Goal: Contribute content: Contribute content

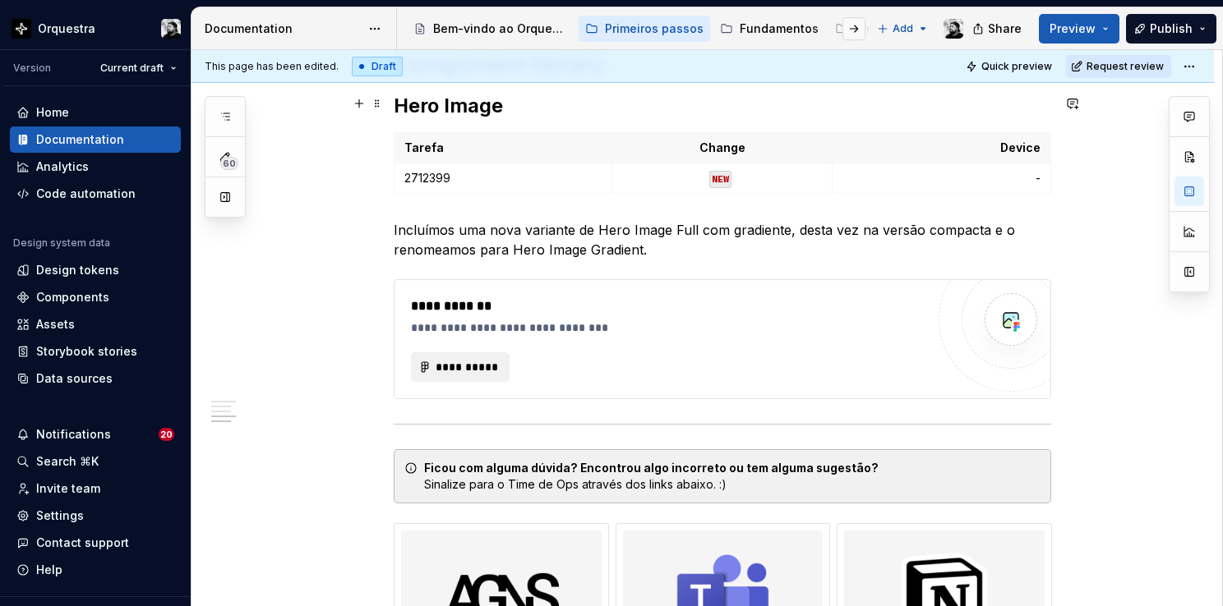
scroll to position [1324, 0]
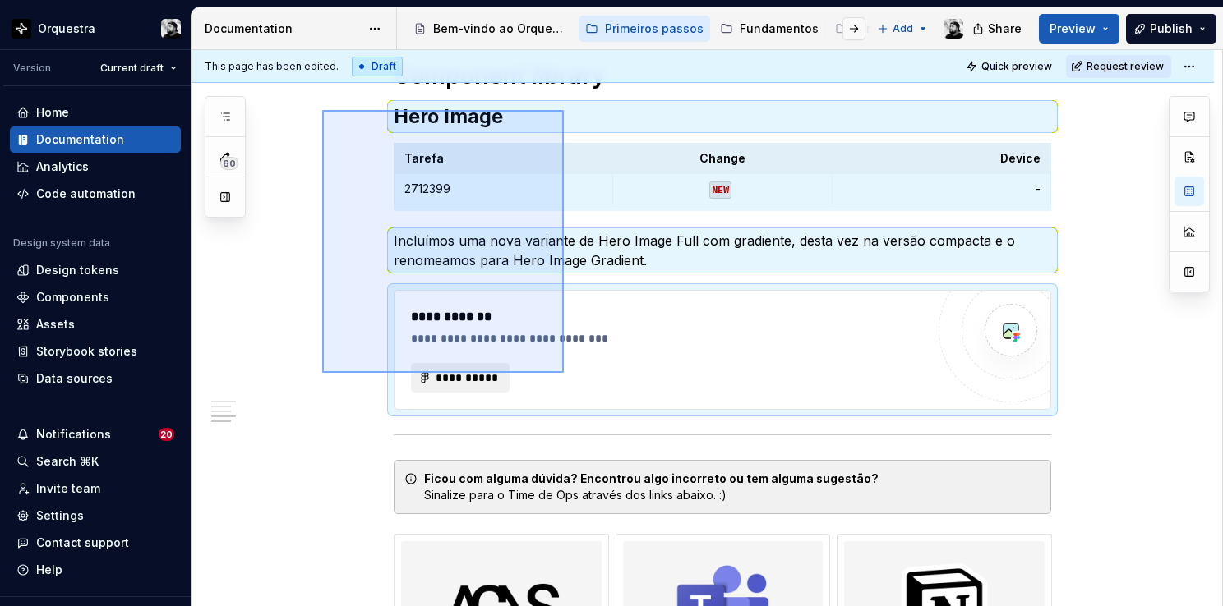
drag, startPoint x: 322, startPoint y: 99, endPoint x: 564, endPoint y: 373, distance: 365.6
click at [564, 373] on div "**********" at bounding box center [706, 328] width 1030 height 557
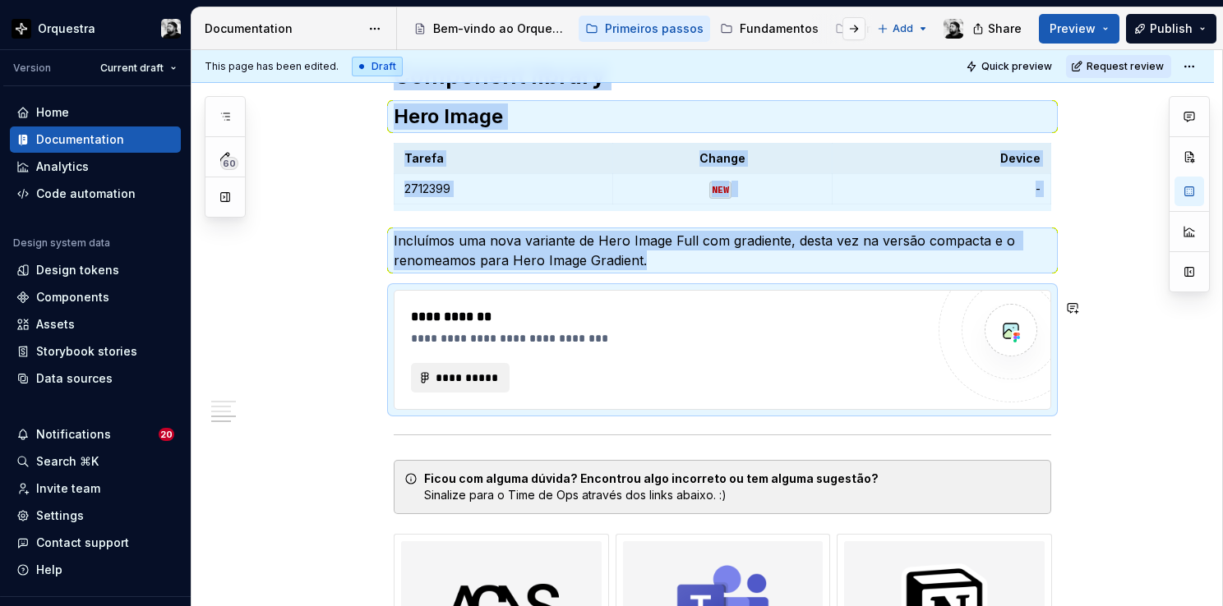
copy div "Component library Hero Image Tarefa Change Device 2712399 NEW - Incluímos uma n…"
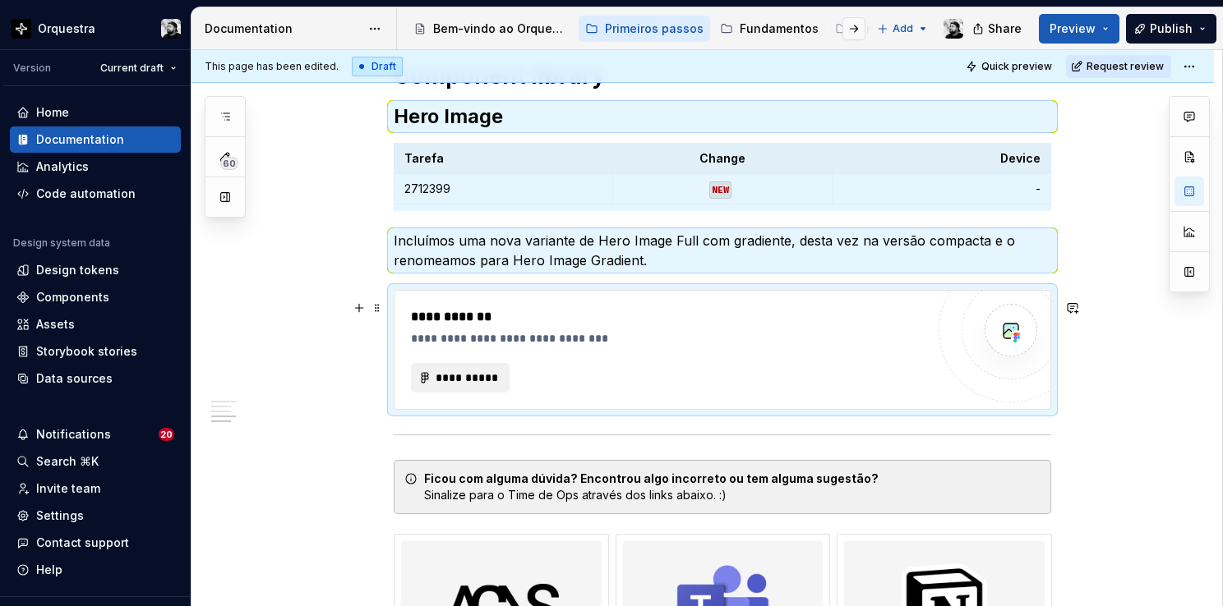
click at [735, 351] on div "**********" at bounding box center [668, 349] width 514 height 85
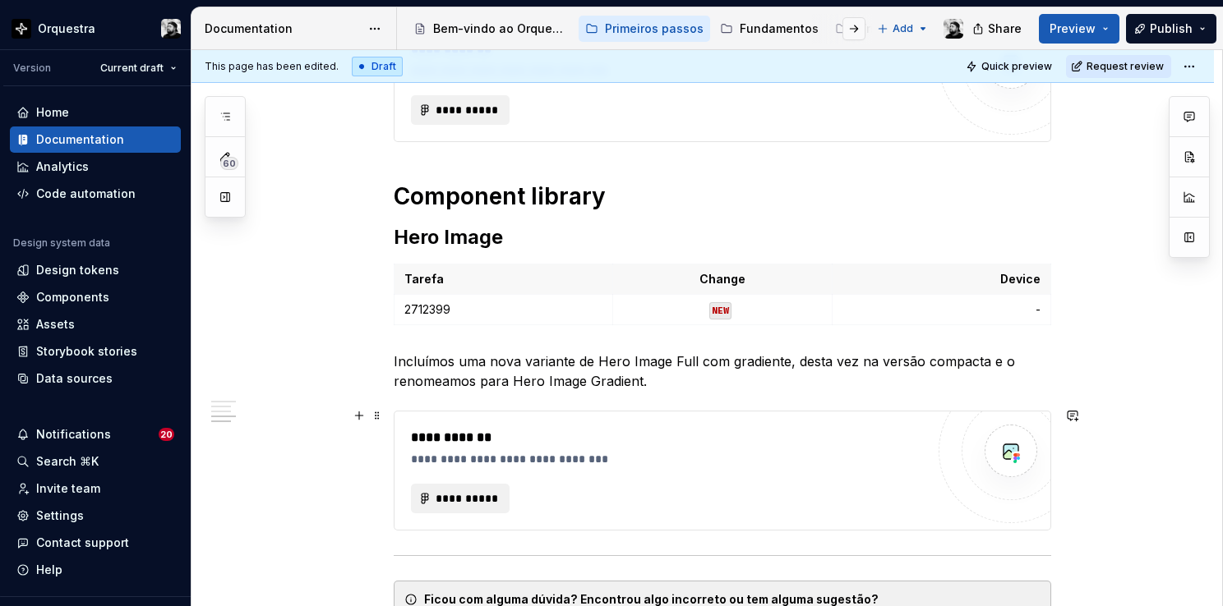
scroll to position [1194, 0]
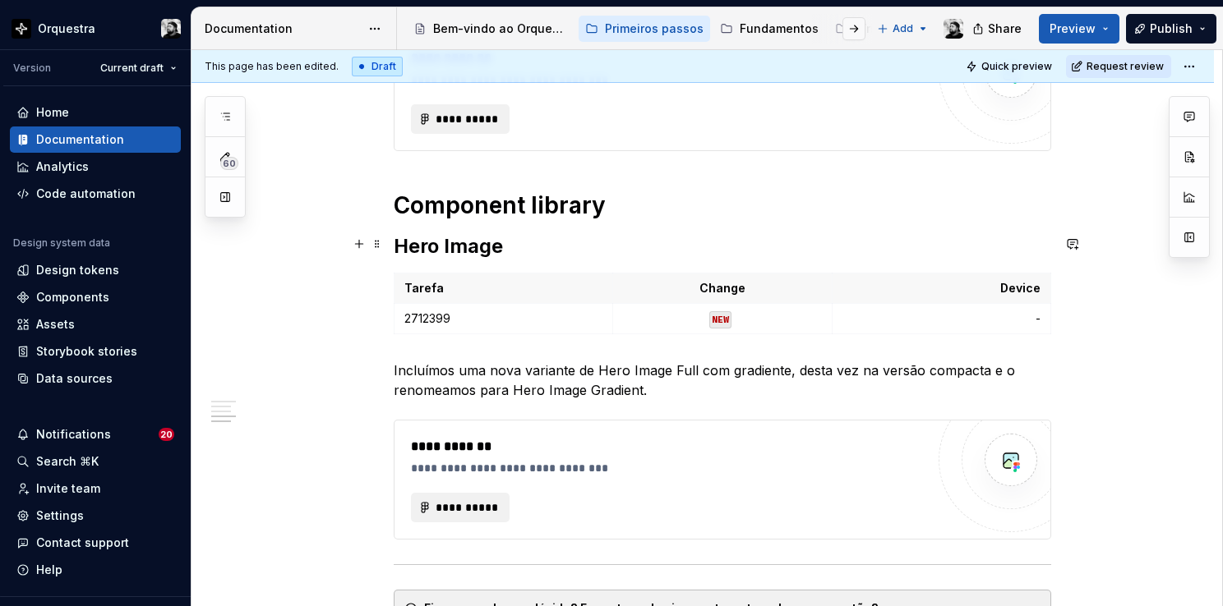
type textarea "*"
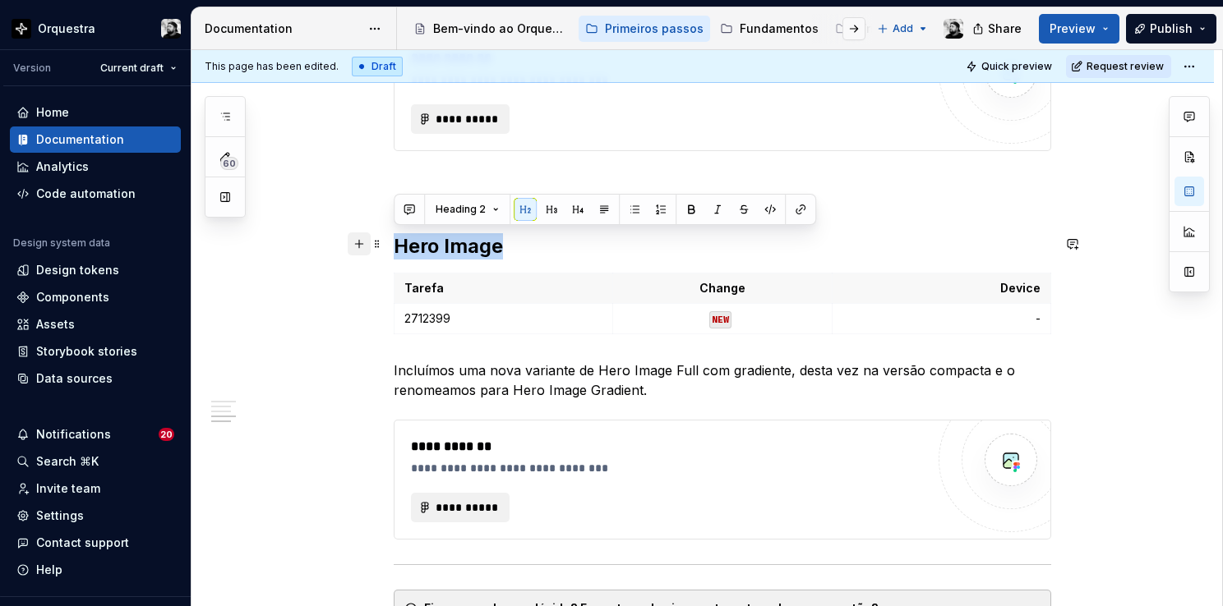
drag, startPoint x: 500, startPoint y: 244, endPoint x: 352, endPoint y: 250, distance: 148.8
click at [394, 250] on div "**********" at bounding box center [722, 29] width 657 height 1805
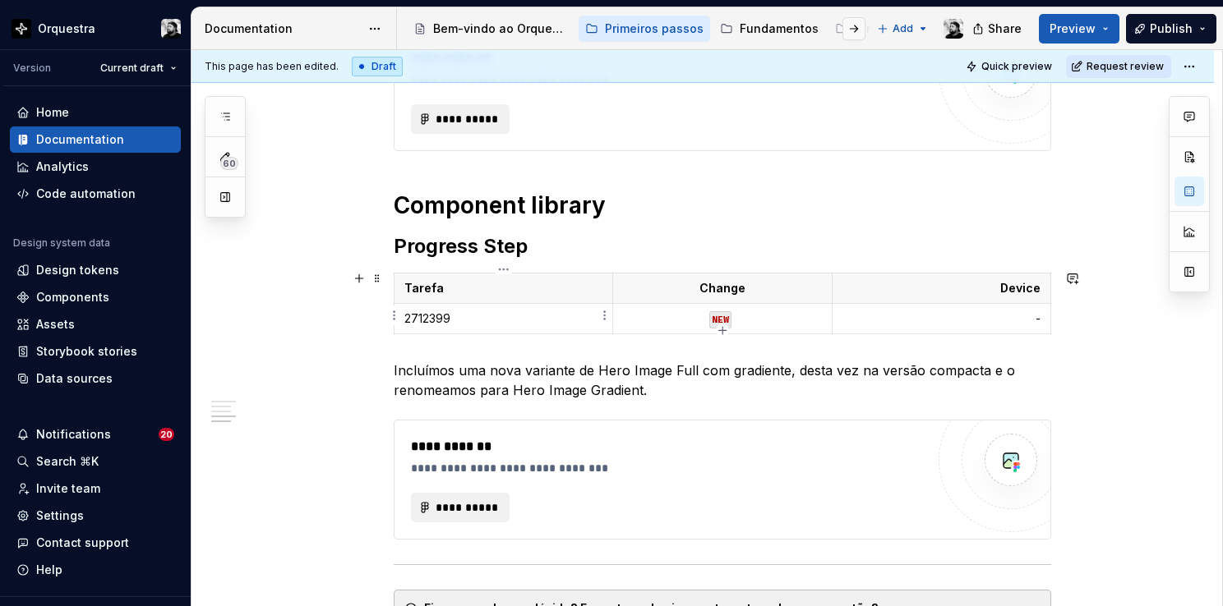
click at [473, 311] on p "2712399" at bounding box center [503, 319] width 198 height 16
click at [555, 375] on p "Incluímos uma nova variante de Hero Image Full com gradiente, desta vez na vers…" at bounding box center [722, 380] width 657 height 39
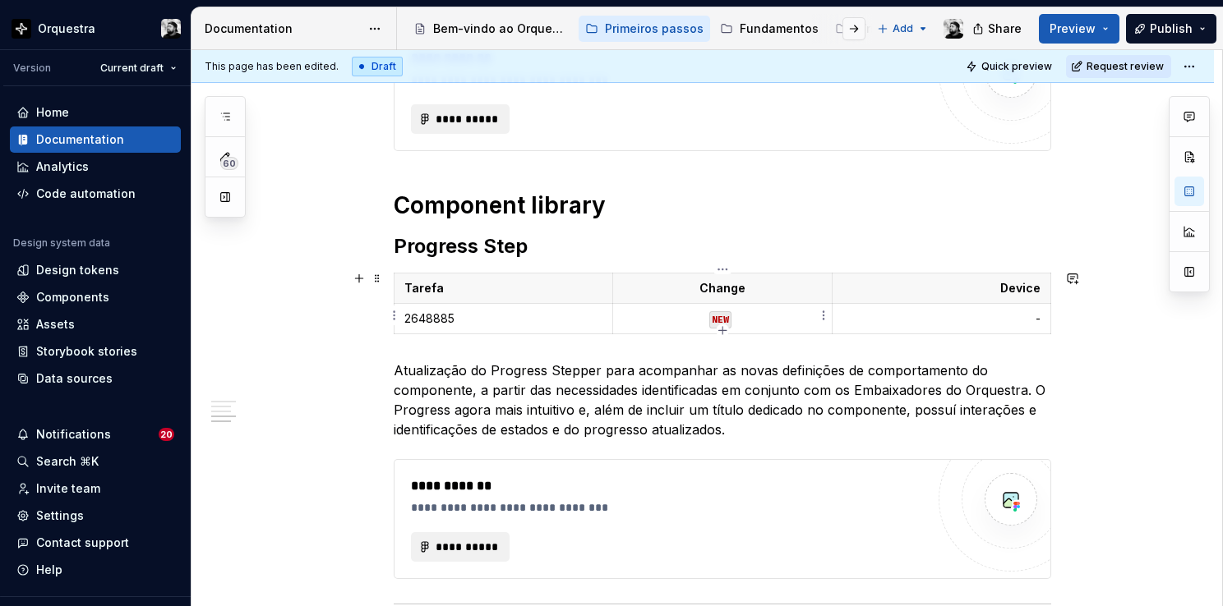
click at [718, 314] on code "NEW" at bounding box center [720, 319] width 22 height 17
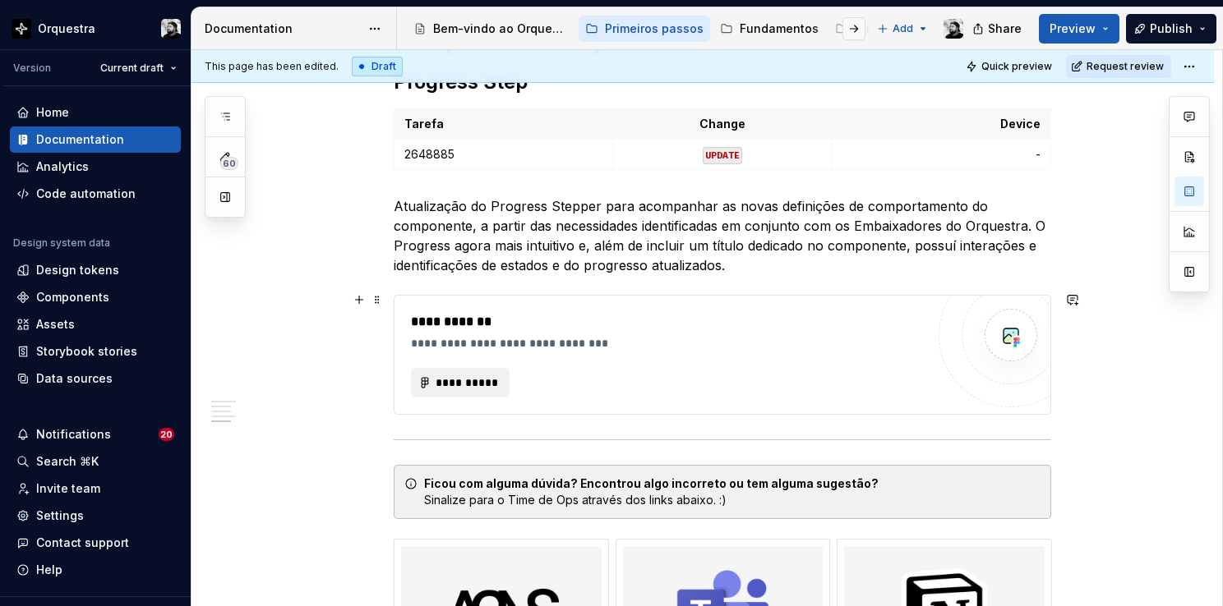
scroll to position [1440, 0]
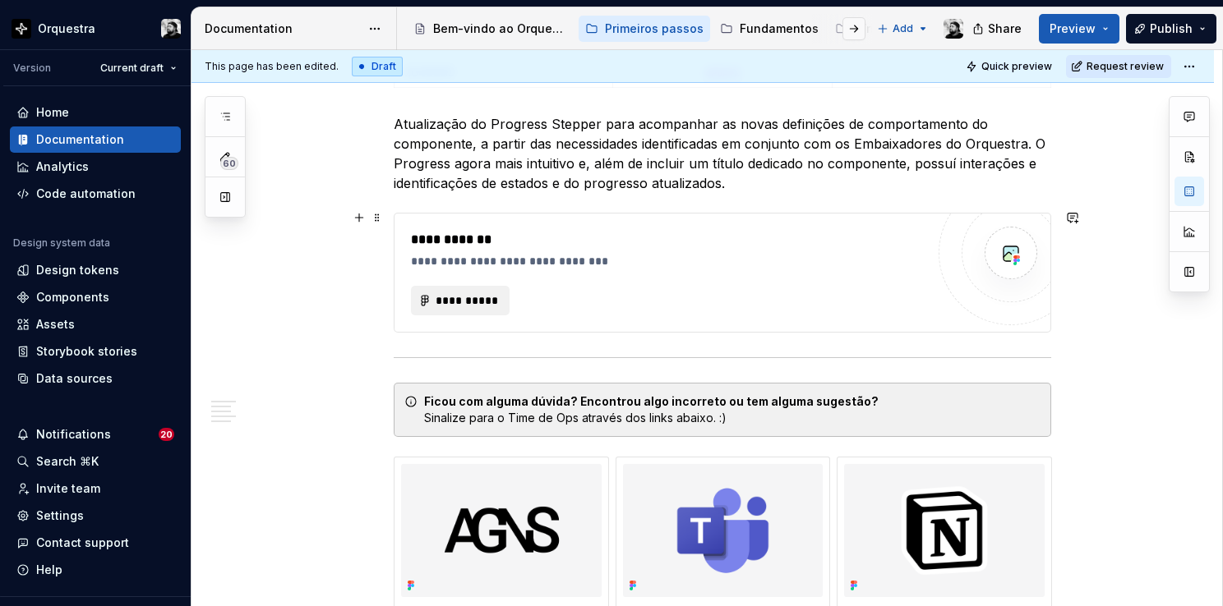
click at [725, 288] on div "**********" at bounding box center [668, 301] width 514 height 30
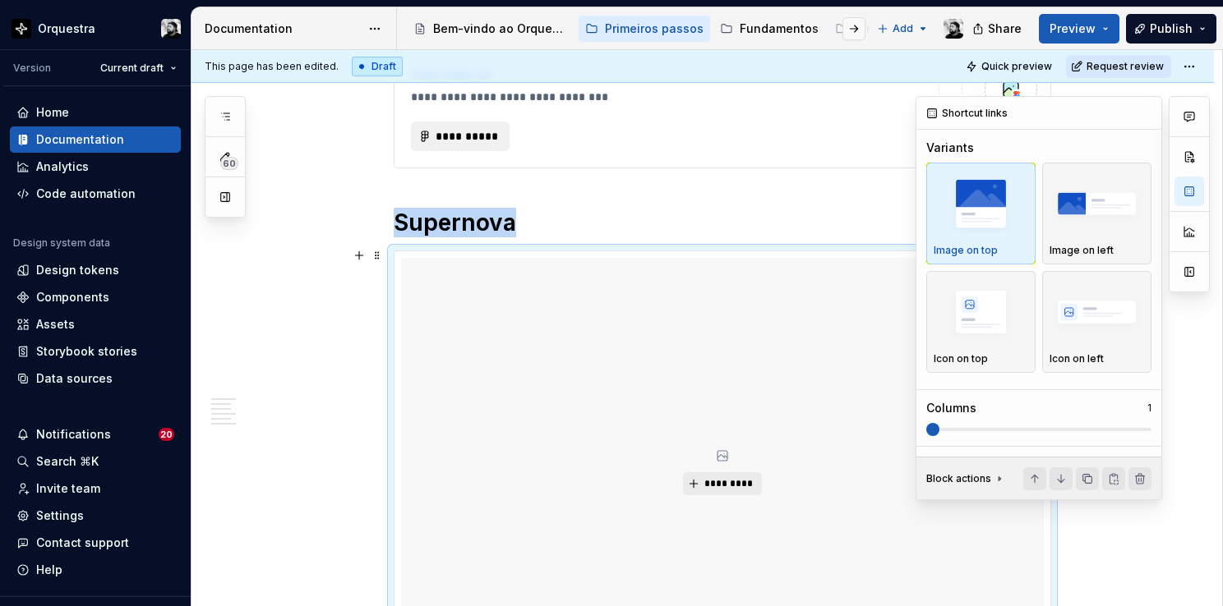
scroll to position [1787, 0]
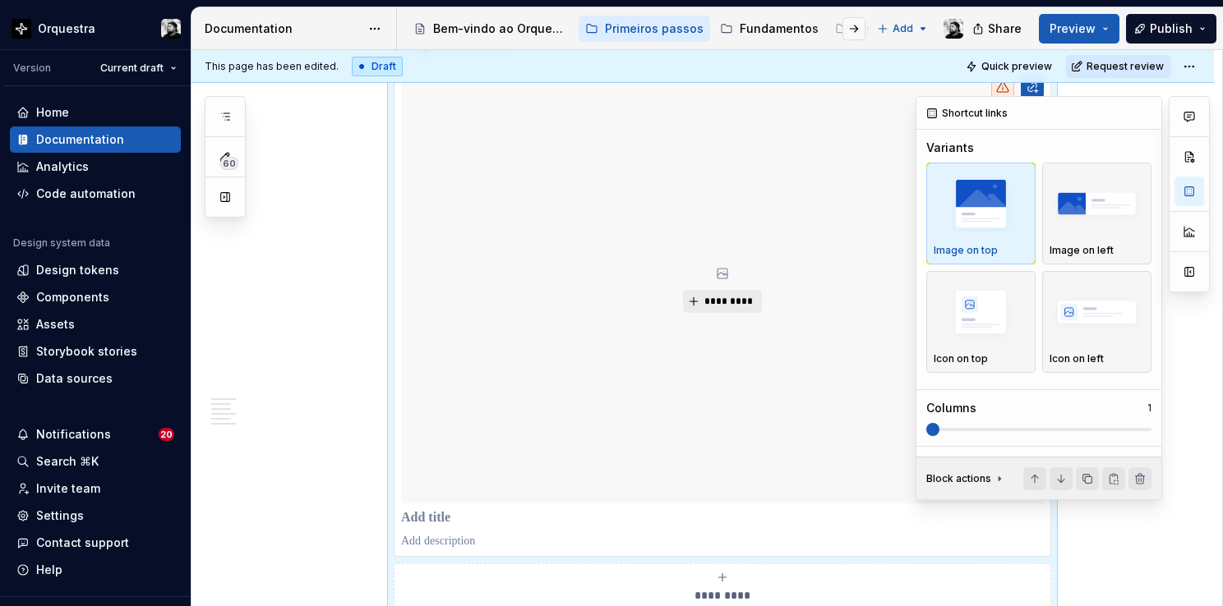
click at [939, 433] on span at bounding box center [932, 429] width 13 height 13
click at [1100, 326] on img "button" at bounding box center [1096, 313] width 94 height 60
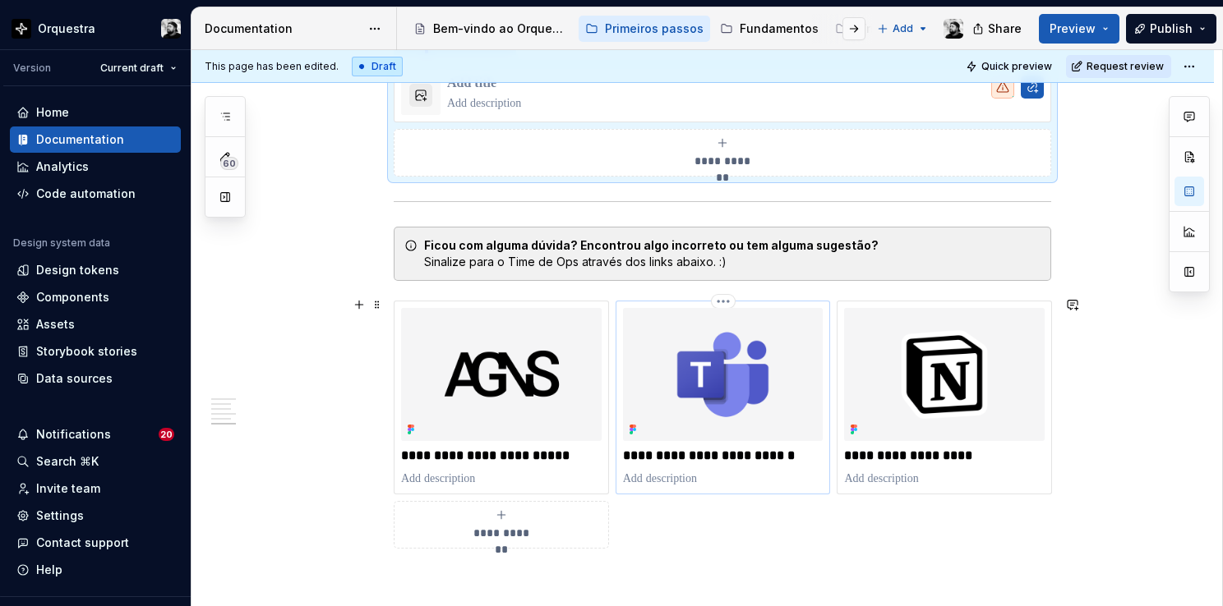
scroll to position [1623, 0]
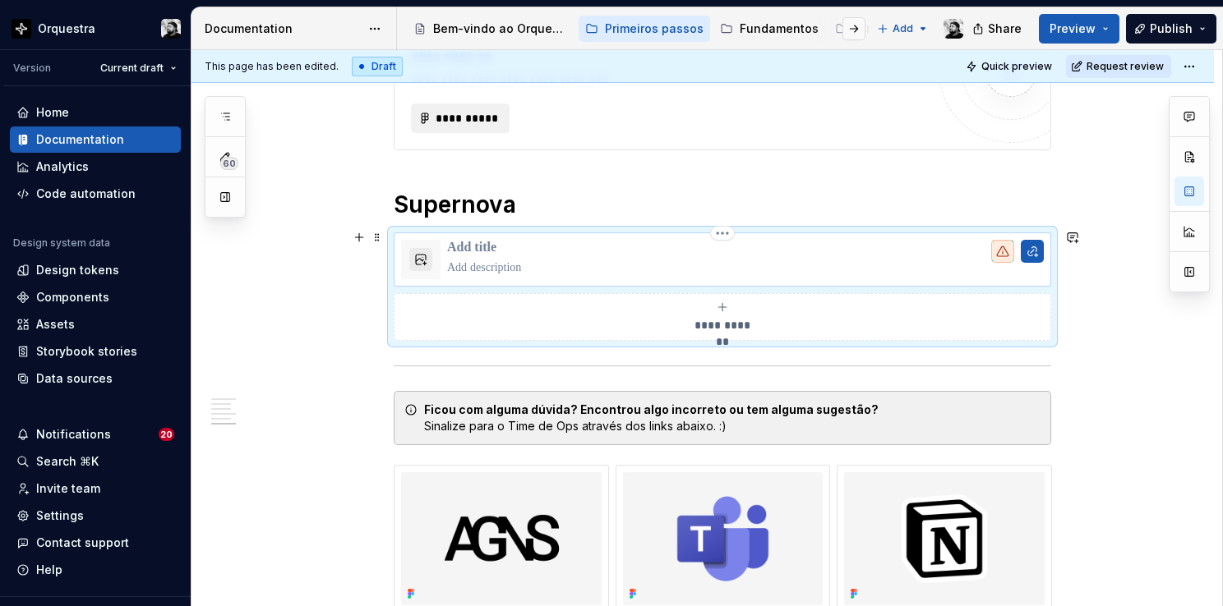
click at [483, 240] on p at bounding box center [745, 248] width 597 height 16
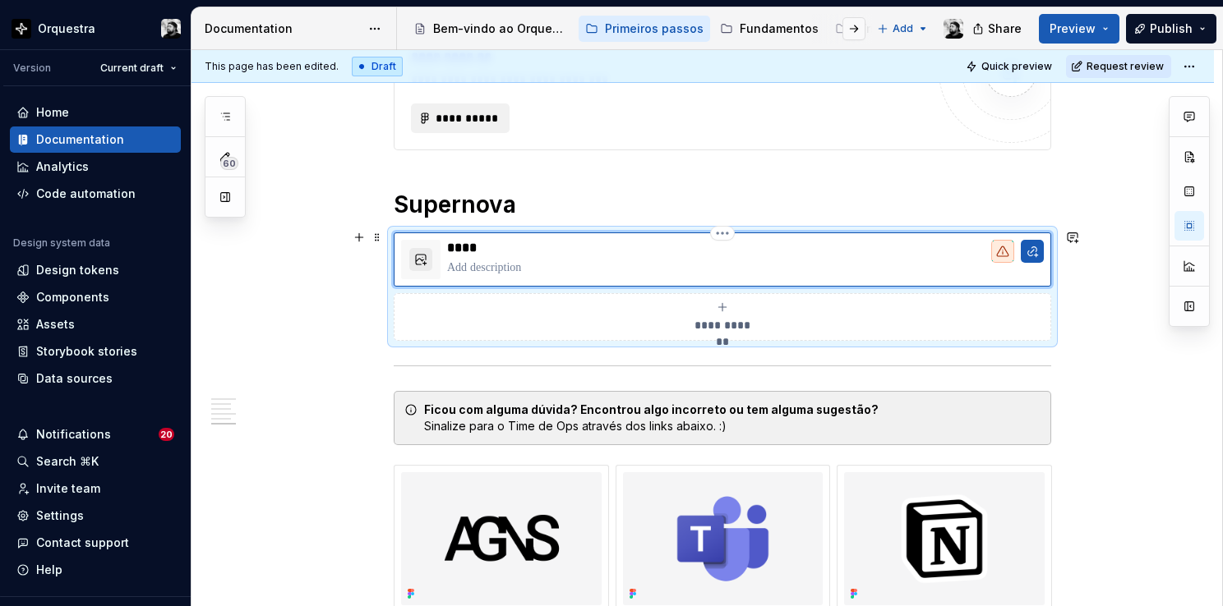
click at [503, 262] on p at bounding box center [745, 268] width 597 height 16
click at [1030, 248] on button "button" at bounding box center [1032, 251] width 23 height 23
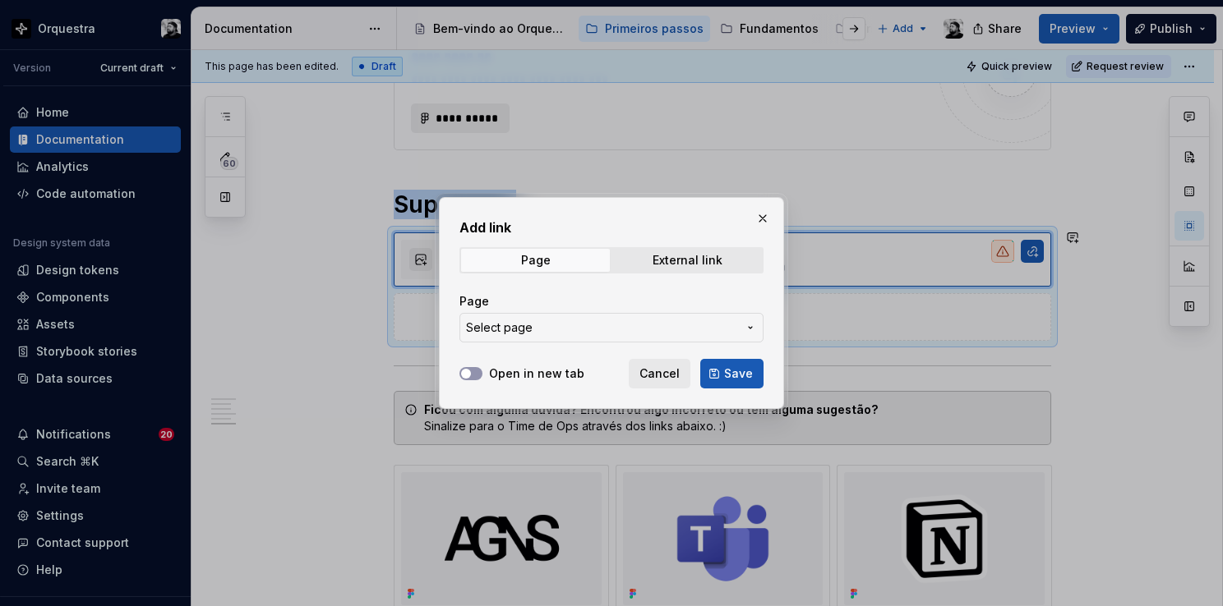
type textarea "*"
click at [567, 324] on span "Select page" at bounding box center [601, 328] width 271 height 16
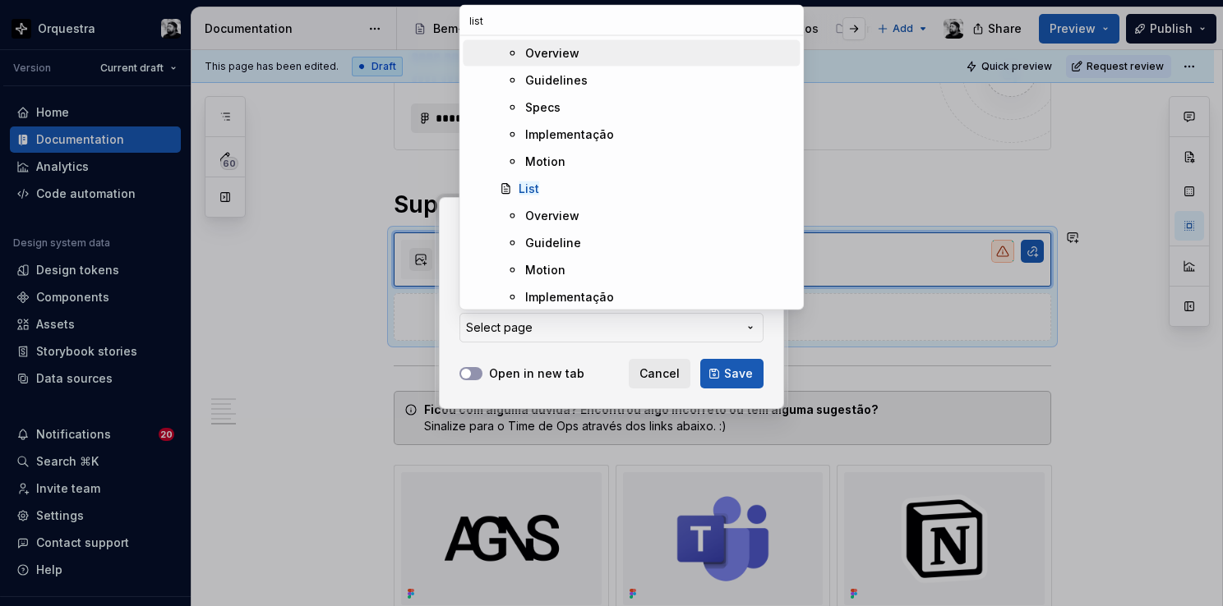
scroll to position [164, 0]
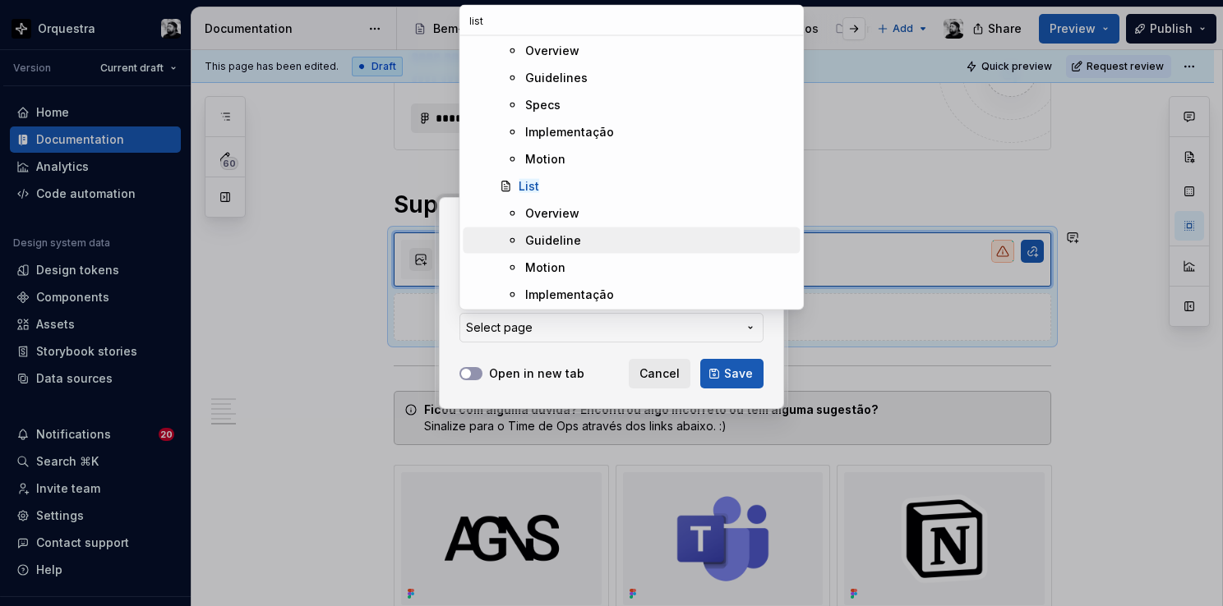
type input "list"
click at [569, 242] on div "Guideline" at bounding box center [553, 241] width 56 height 16
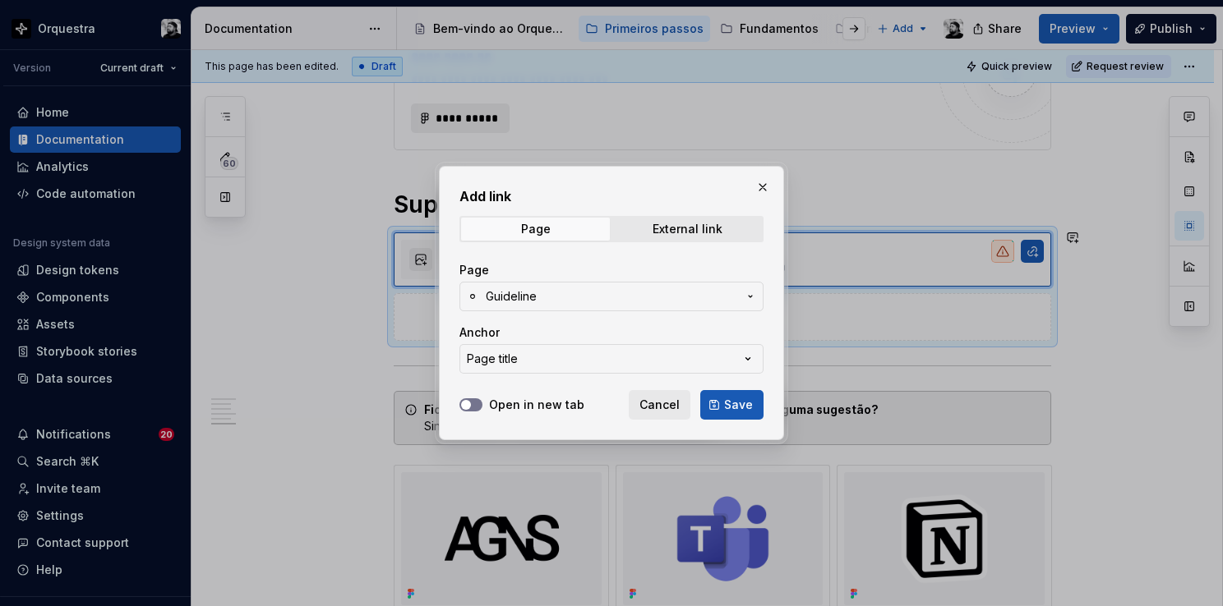
click at [479, 408] on button "Open in new tab" at bounding box center [470, 405] width 23 height 13
click at [738, 407] on span "Save" at bounding box center [738, 405] width 29 height 16
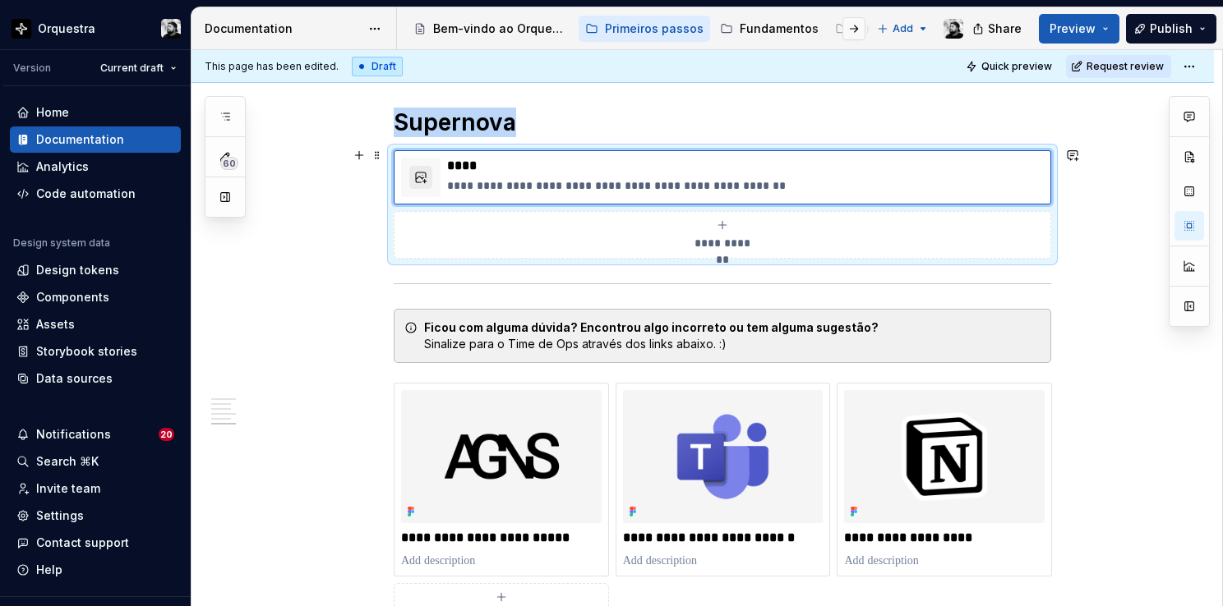
scroll to position [1541, 0]
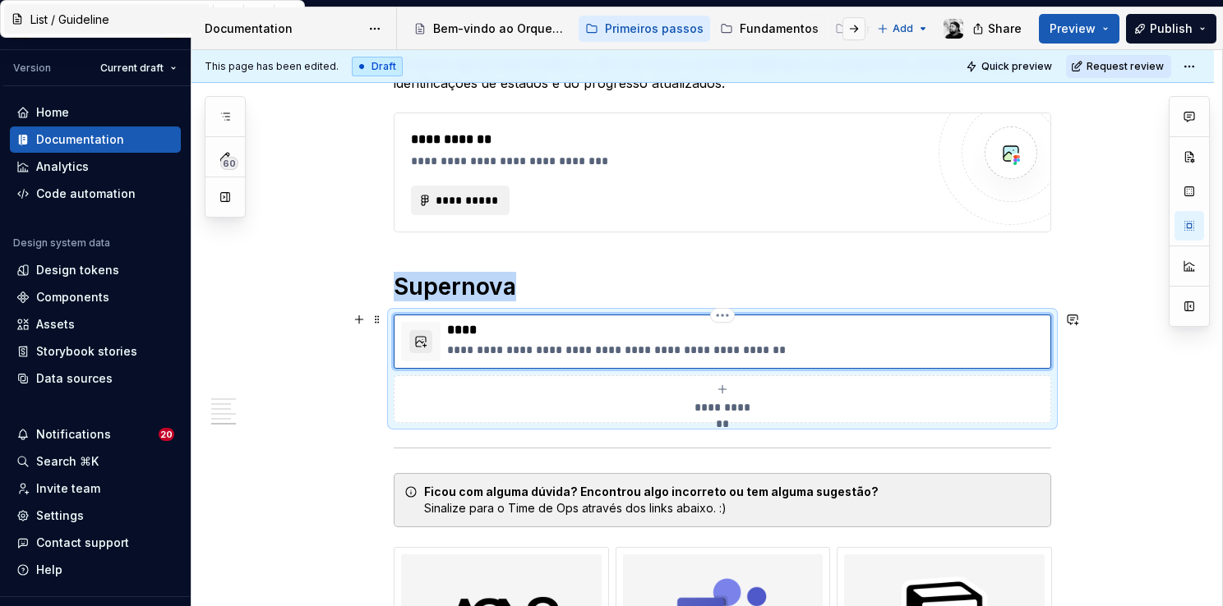
click at [407, 337] on div at bounding box center [420, 341] width 39 height 39
click at [417, 335] on button "button" at bounding box center [420, 341] width 23 height 23
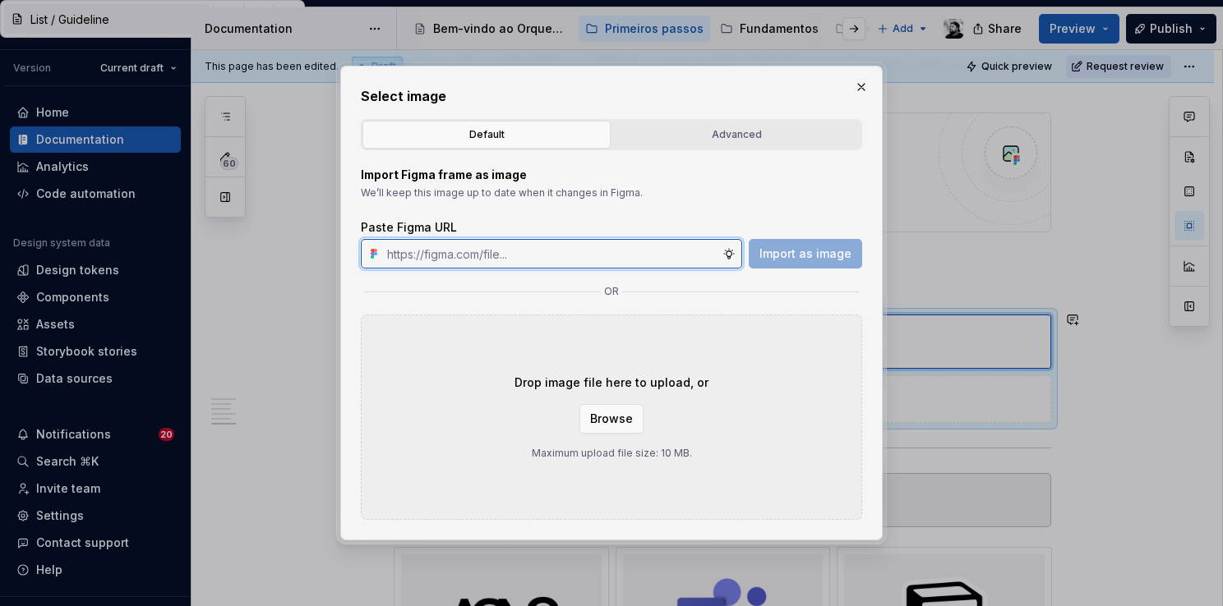
type textarea "*"
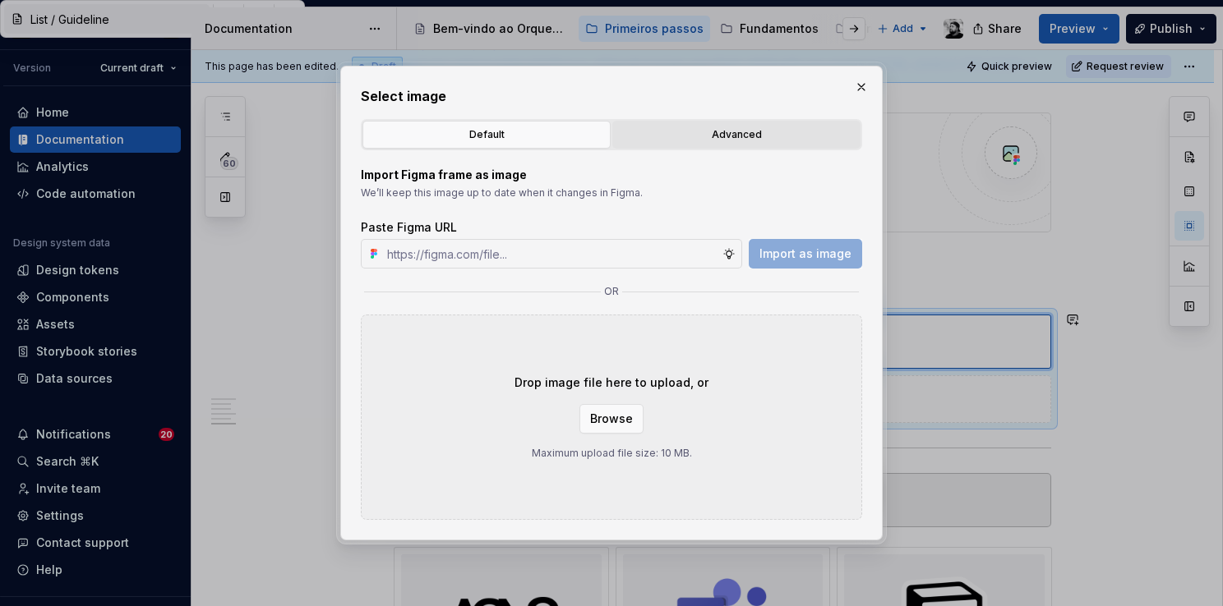
click at [639, 130] on div "Advanced" at bounding box center [736, 135] width 237 height 16
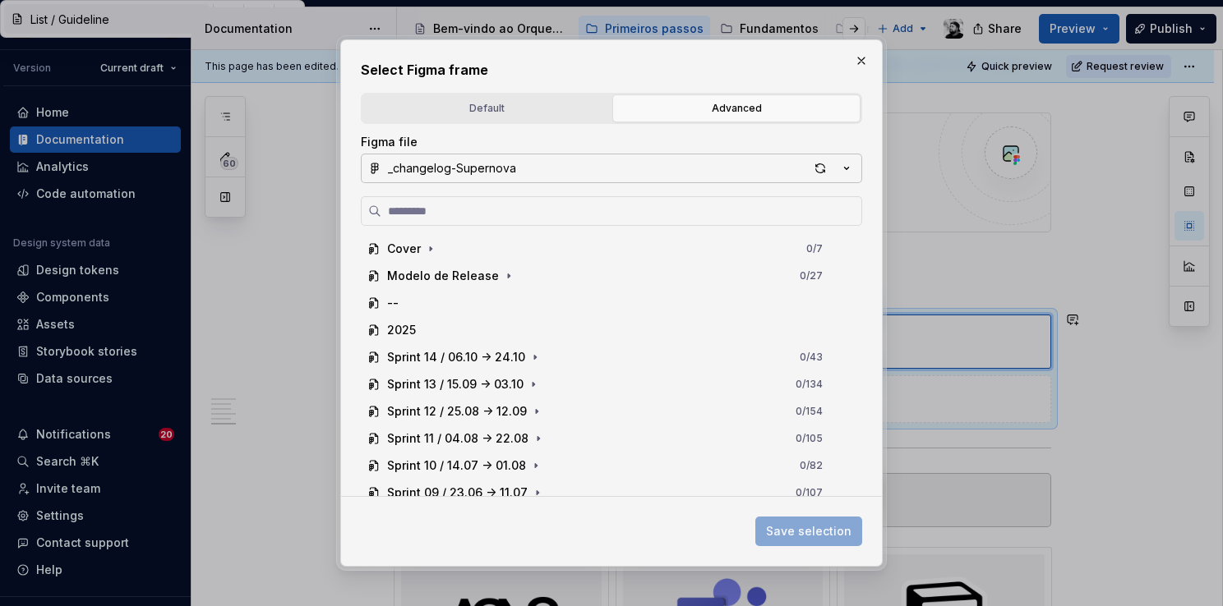
click at [513, 174] on div "_changelog-Supernova" at bounding box center [452, 168] width 128 height 16
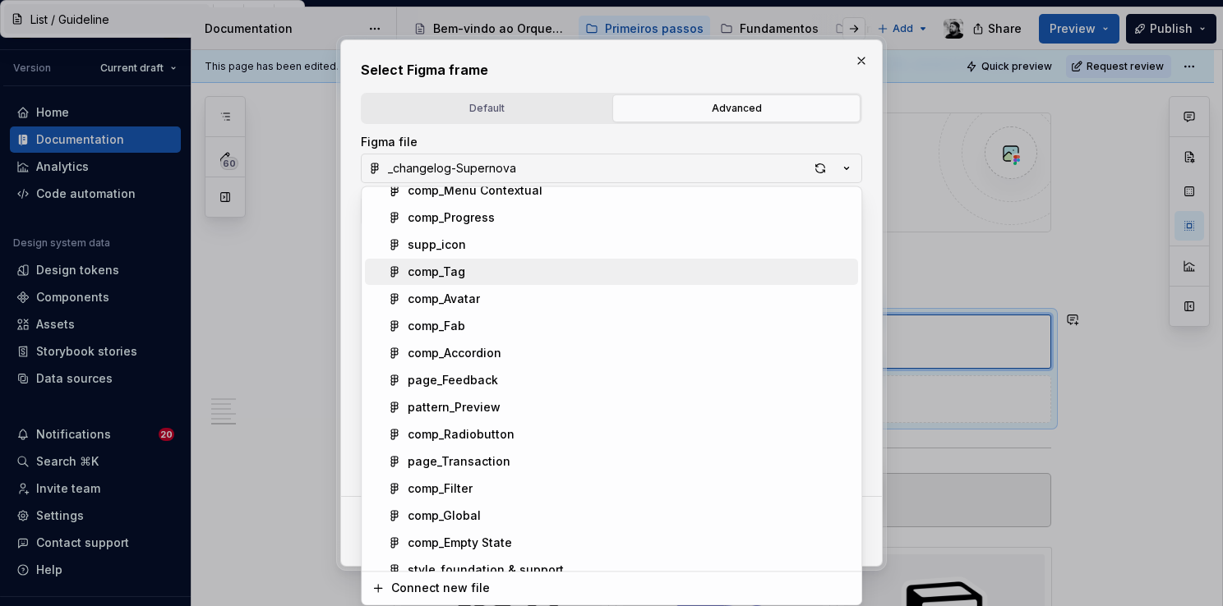
scroll to position [1302, 0]
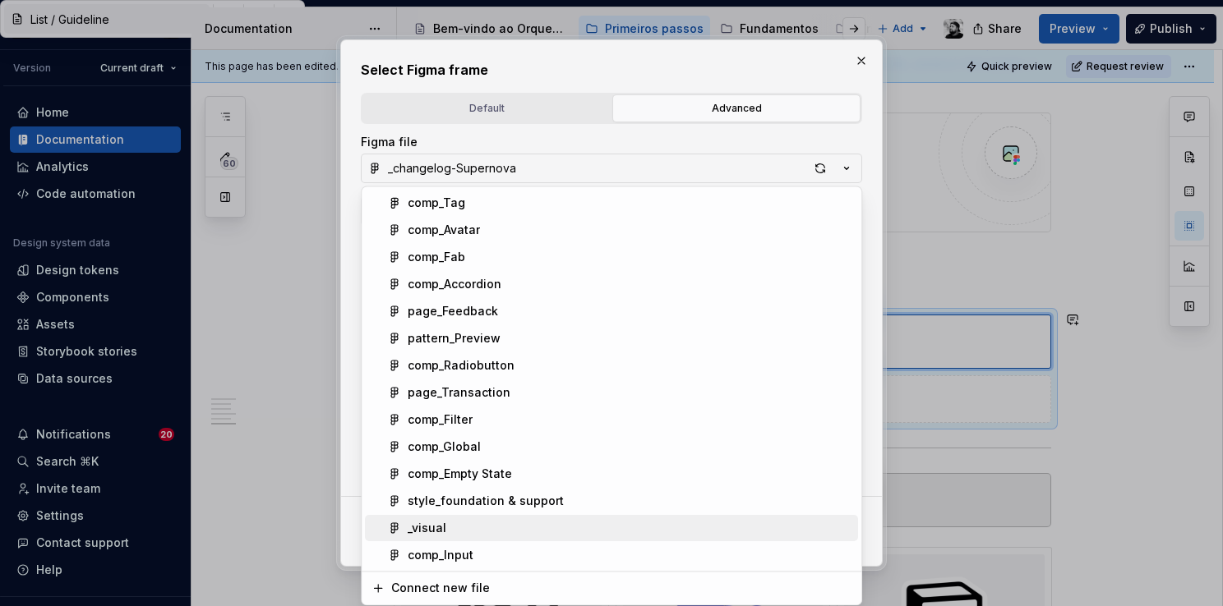
click at [444, 532] on div "_visual" at bounding box center [427, 528] width 39 height 16
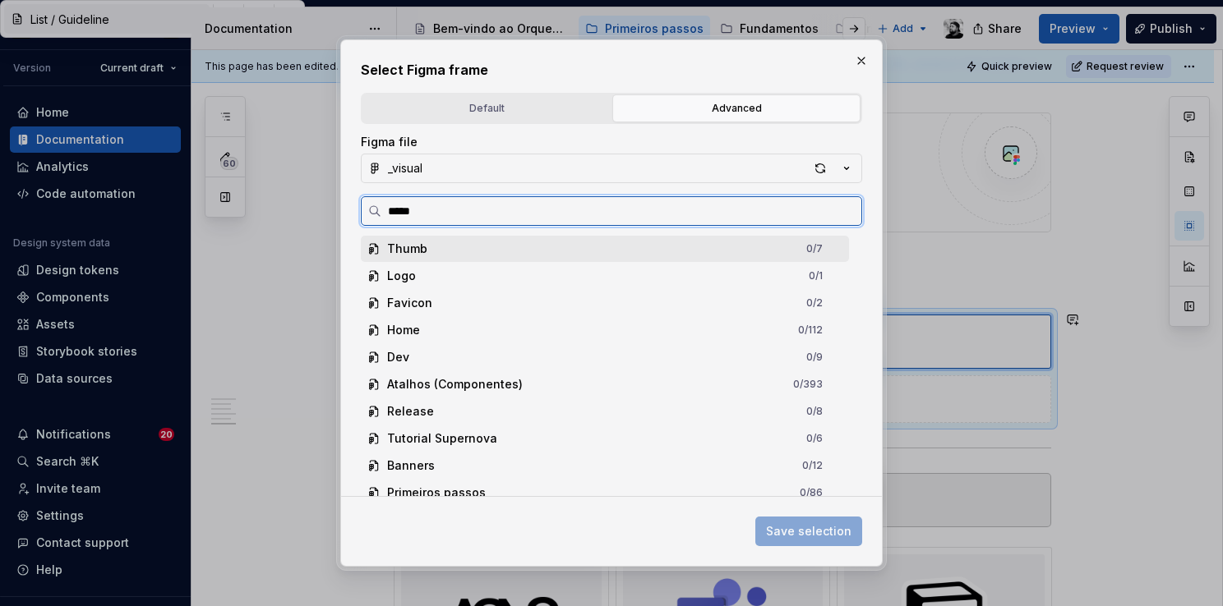
type input "******"
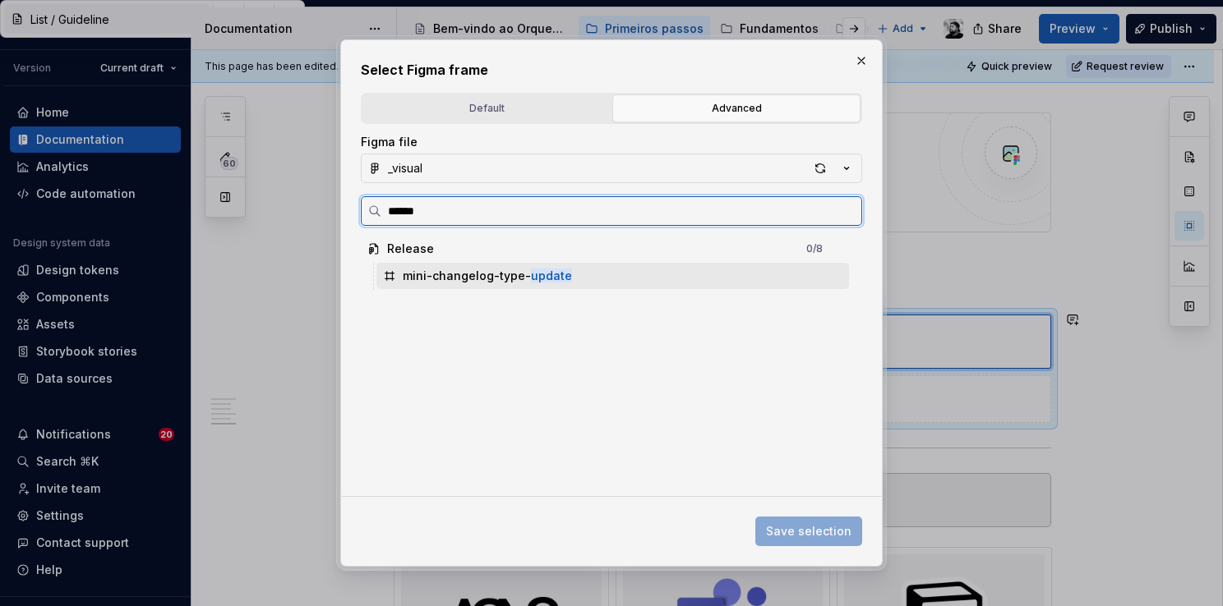
click at [602, 263] on div "mini-changelog-type- update" at bounding box center [612, 276] width 472 height 26
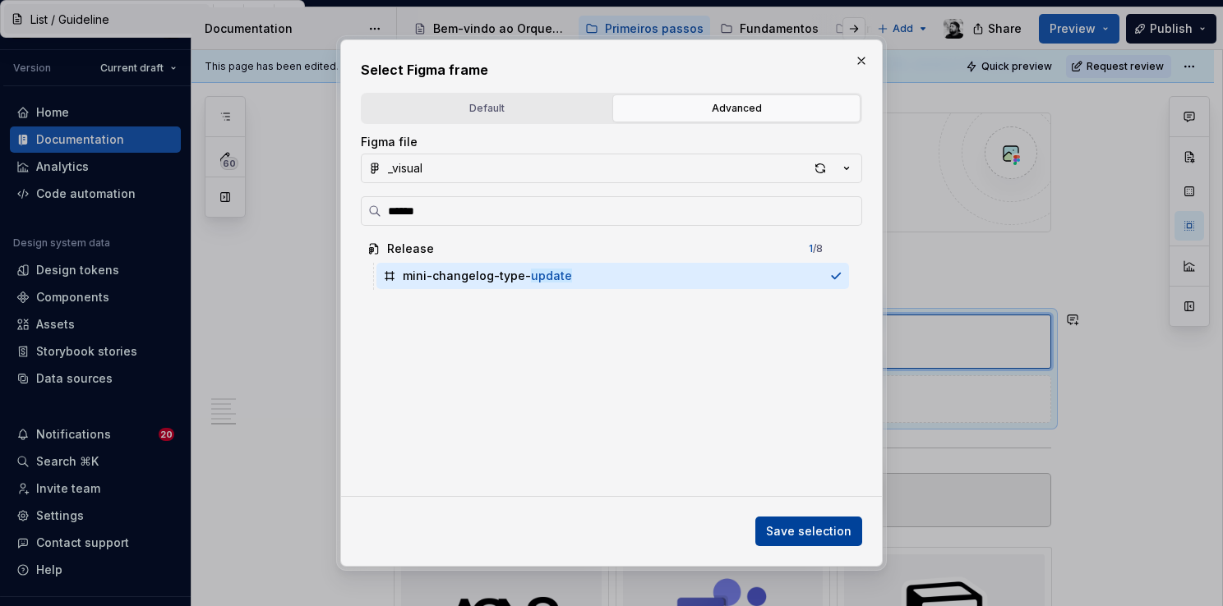
click at [803, 528] on span "Save selection" at bounding box center [808, 531] width 85 height 16
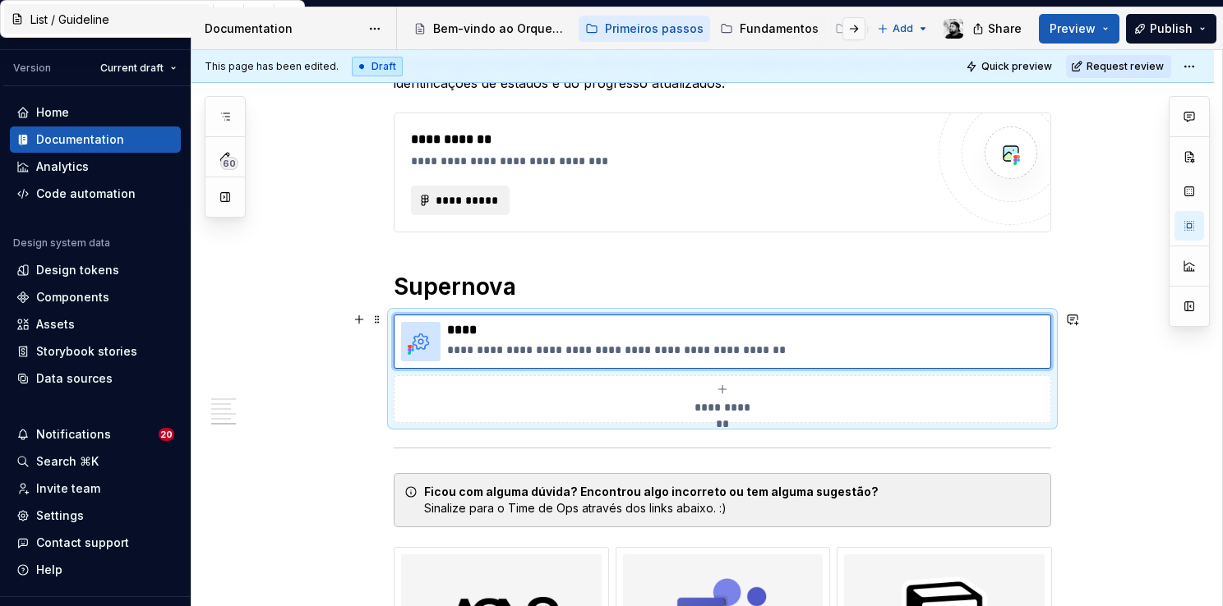
scroll to position [1705, 0]
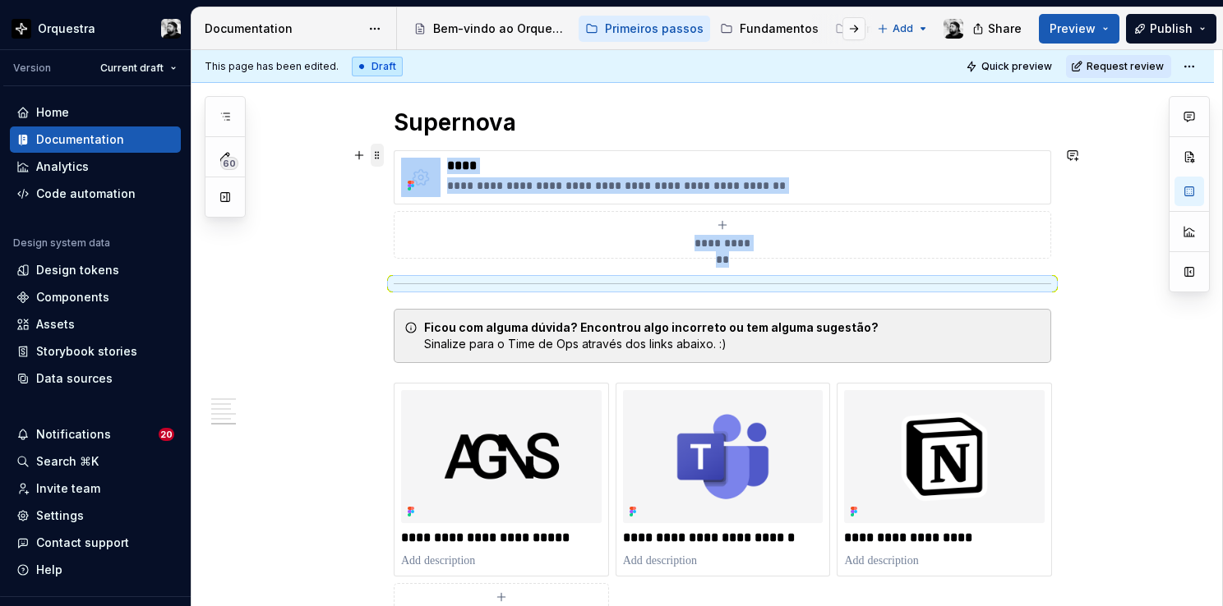
click at [381, 150] on span at bounding box center [377, 155] width 13 height 23
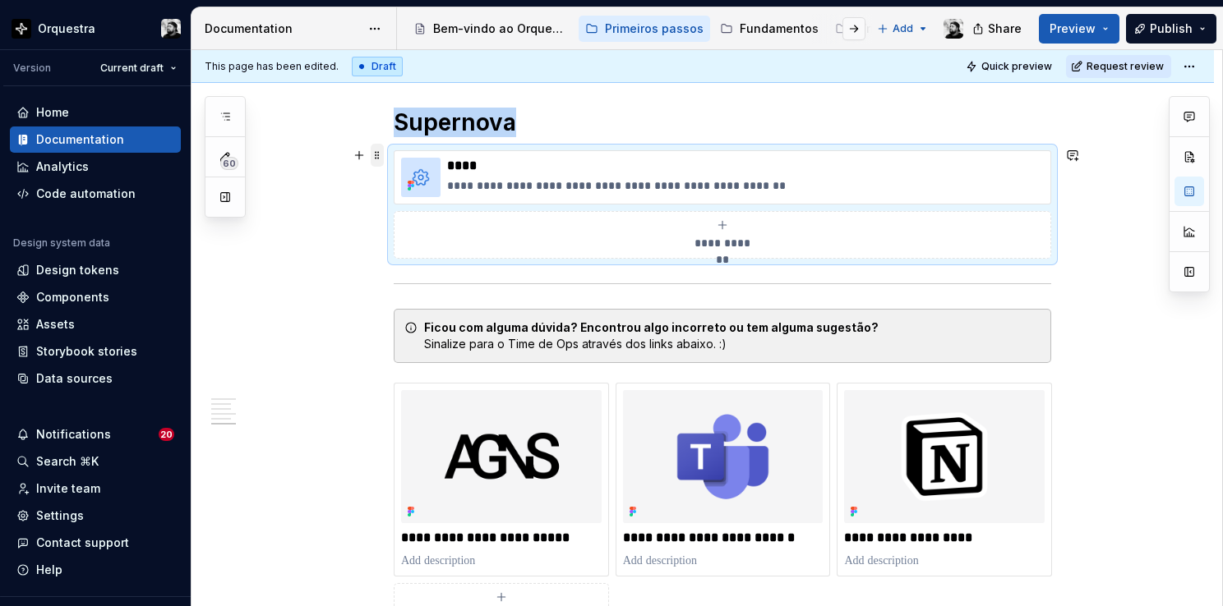
click at [377, 159] on span at bounding box center [377, 155] width 13 height 23
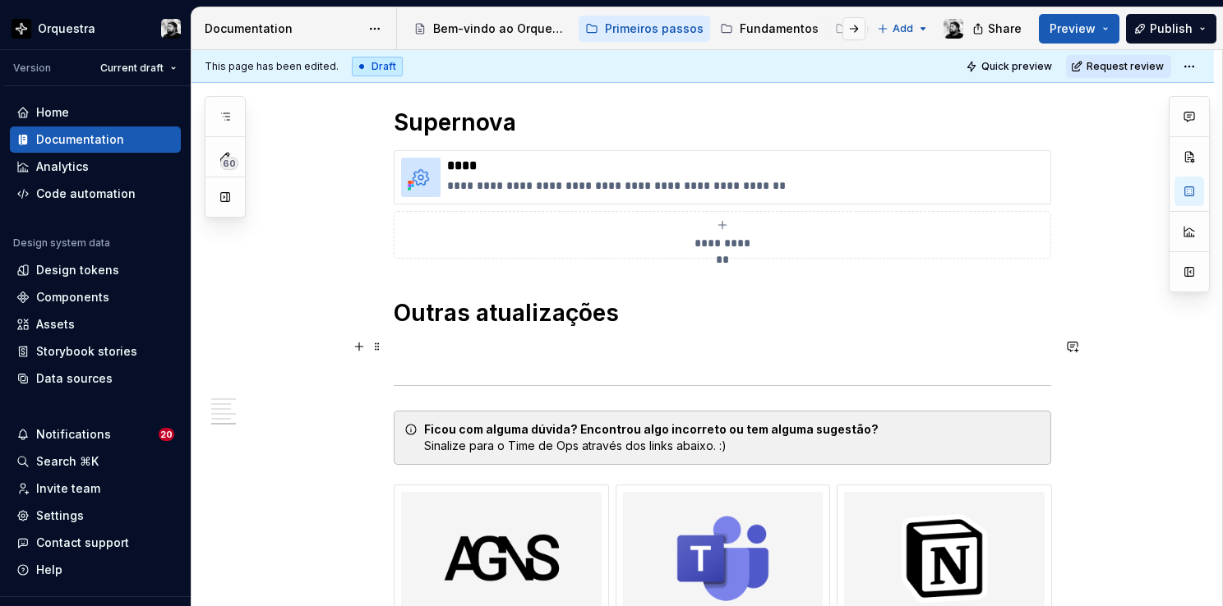
click at [497, 341] on p at bounding box center [722, 351] width 657 height 20
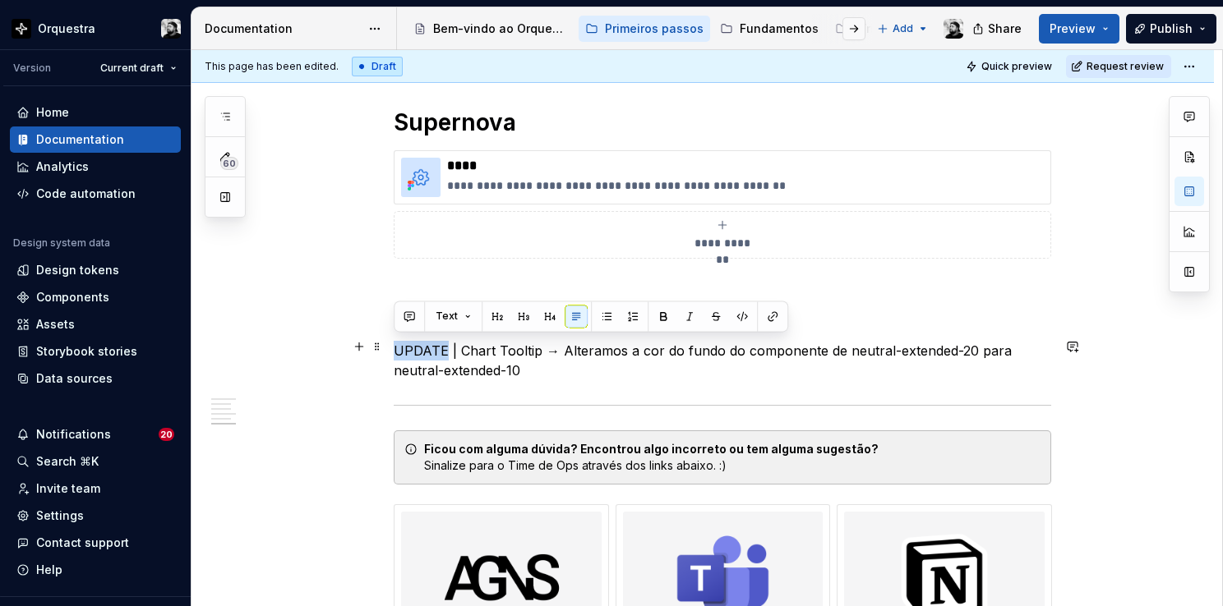
drag, startPoint x: 444, startPoint y: 343, endPoint x: 388, endPoint y: 348, distance: 56.1
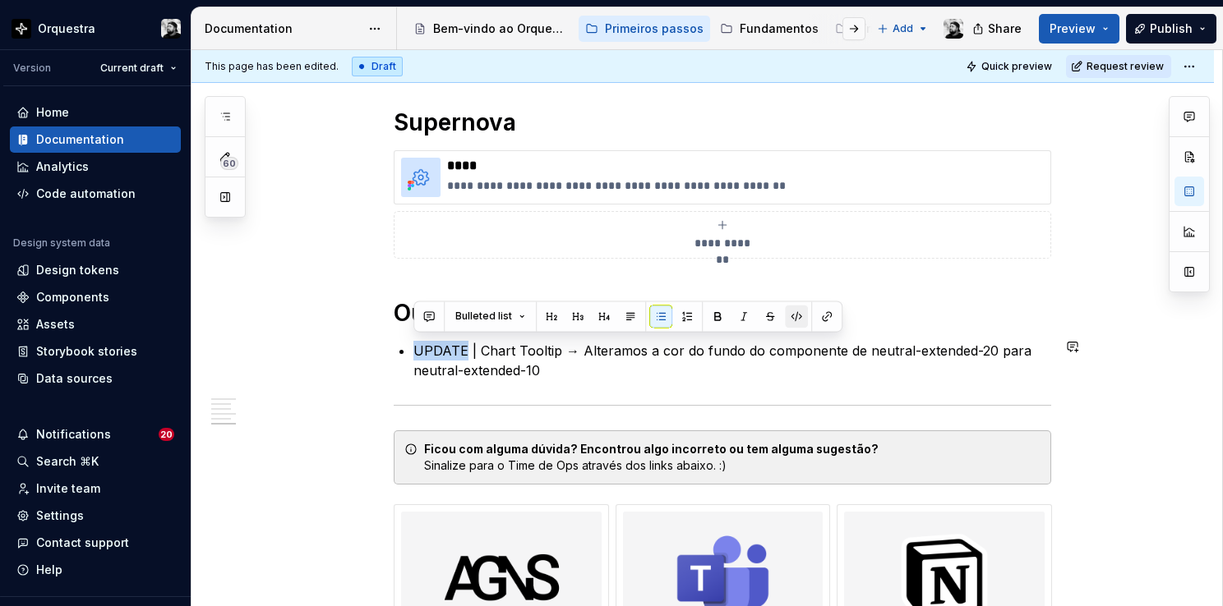
click at [802, 320] on button "button" at bounding box center [796, 316] width 23 height 23
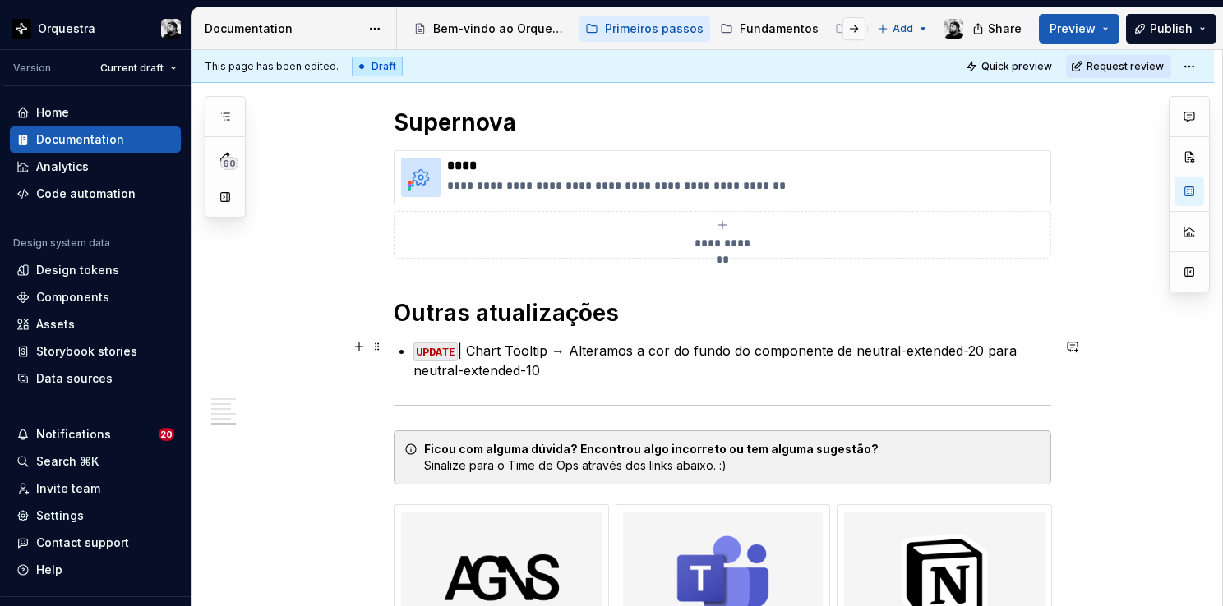
click at [510, 353] on p "UPDATE | Chart Tooltip → Alteramos a cor do fundo do componente de neutral-exte…" at bounding box center [732, 360] width 638 height 39
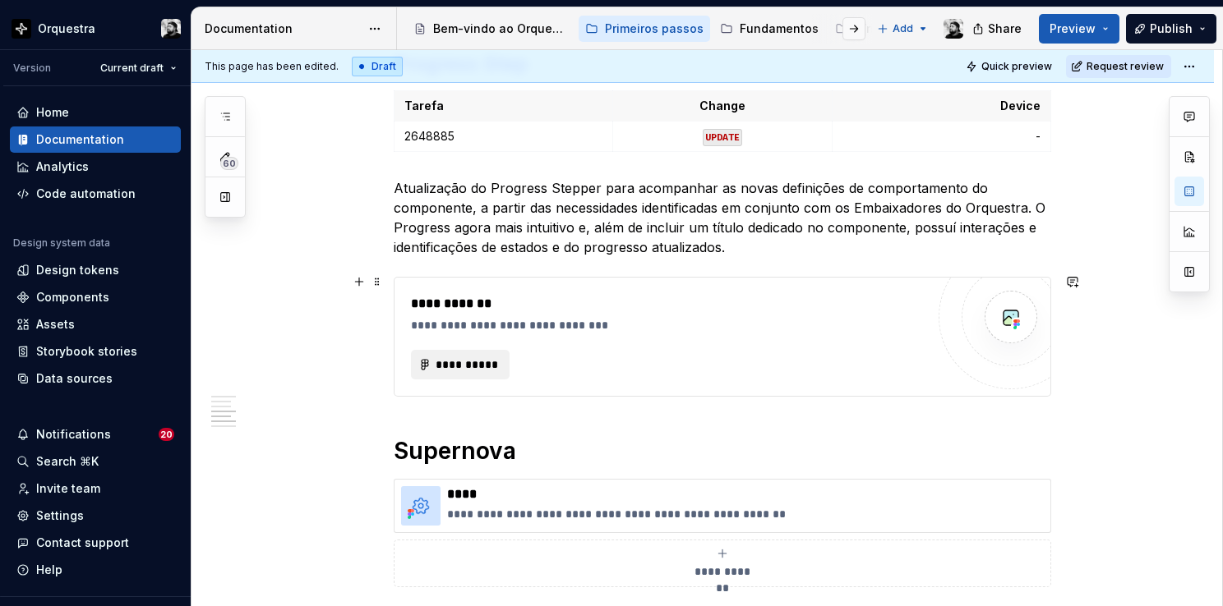
scroll to position [1294, 0]
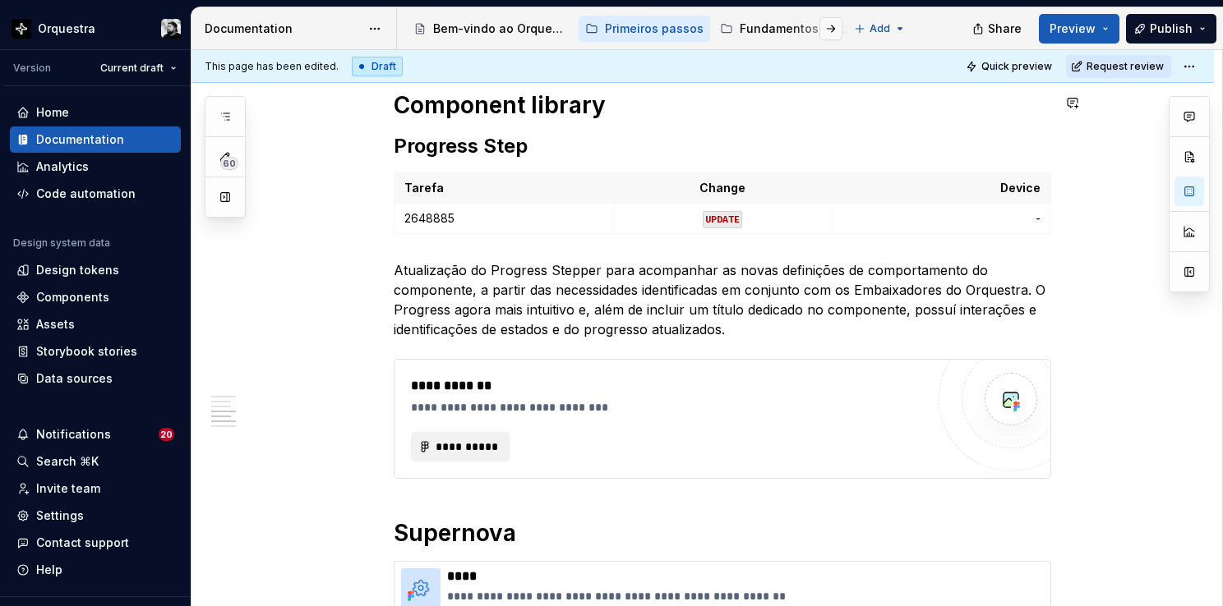
type textarea "*"
